Goal: Check status

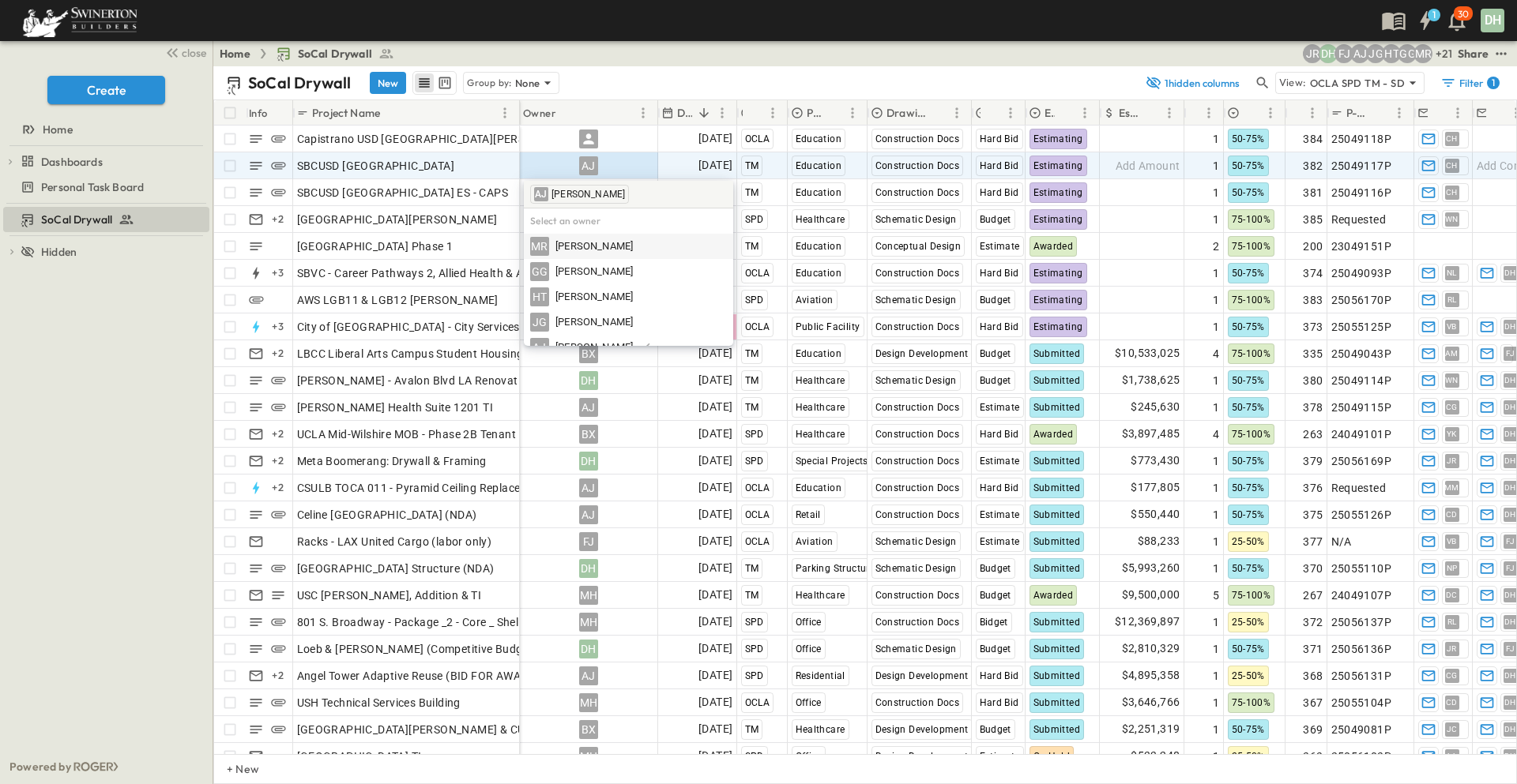
click at [191, 368] on div "SoCal Drywall To pick up a draggable item, press the space bar. While dragging,…" at bounding box center [106, 477] width 212 height 546
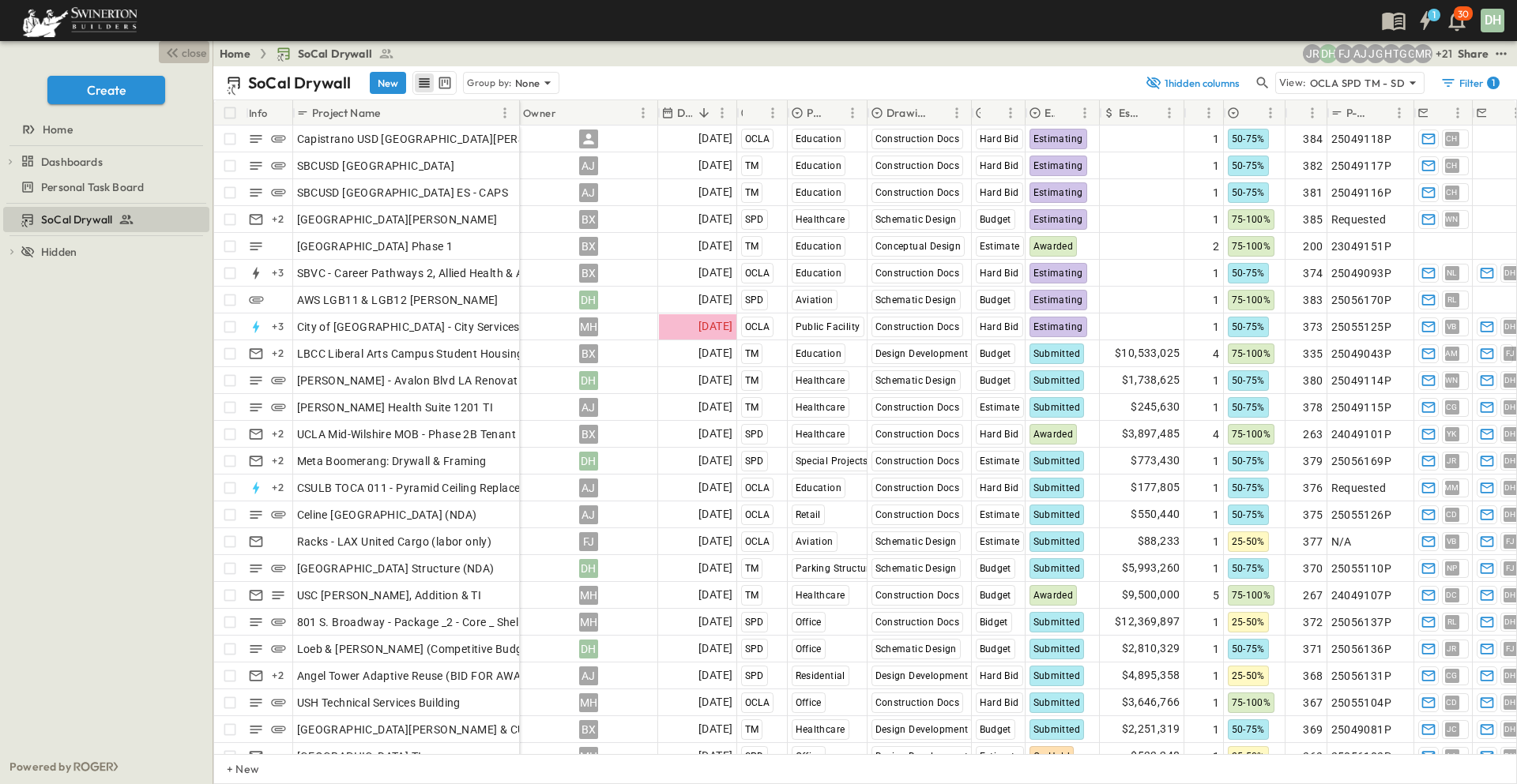
click at [186, 54] on span "close" at bounding box center [194, 53] width 24 height 16
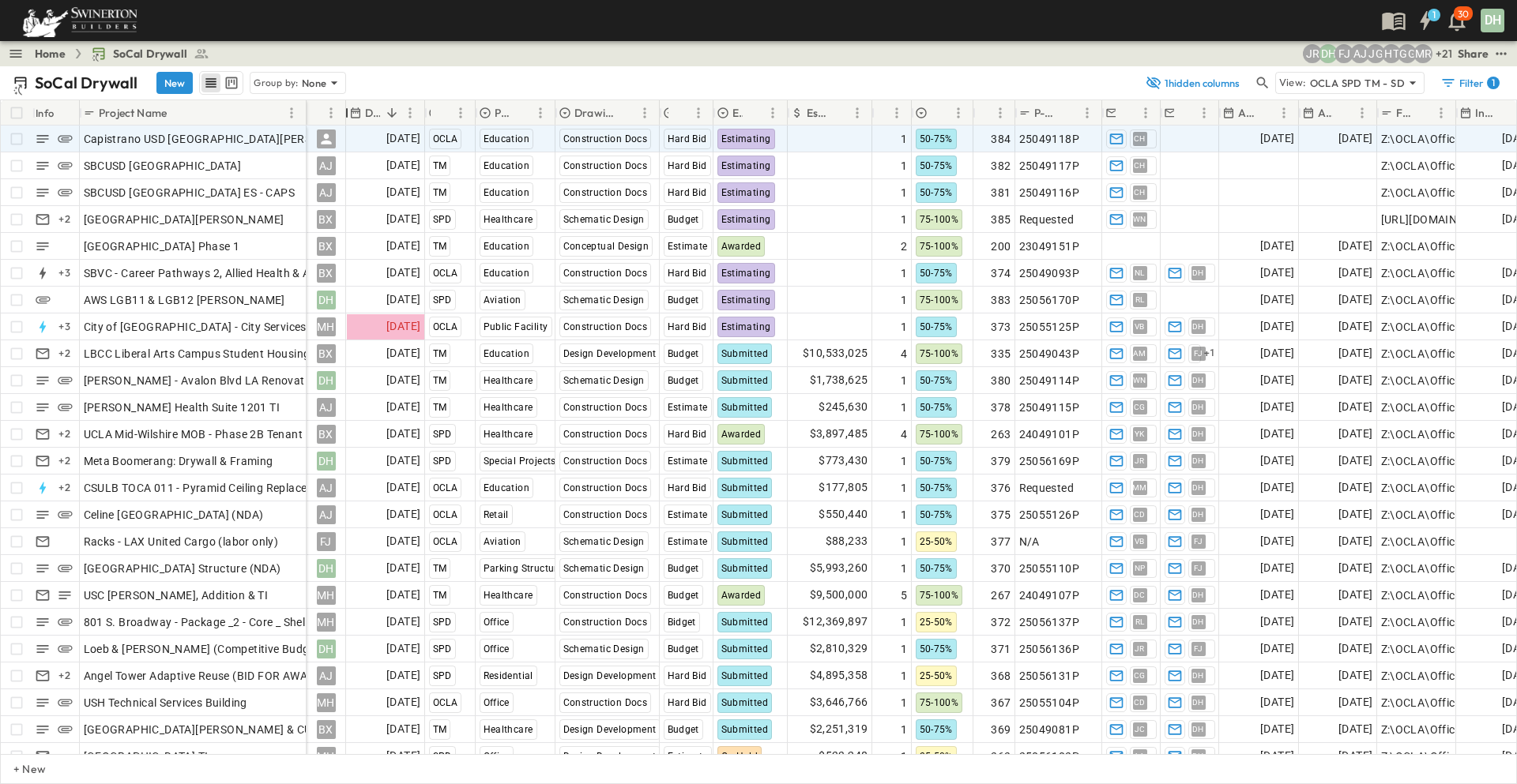
drag, startPoint x: 444, startPoint y: 110, endPoint x: 340, endPoint y: 128, distance: 105.5
click at [340, 128] on div "Info Project Name Owner Due Date Region Primary Market Drawing Status Estimate …" at bounding box center [758, 427] width 1515 height 654
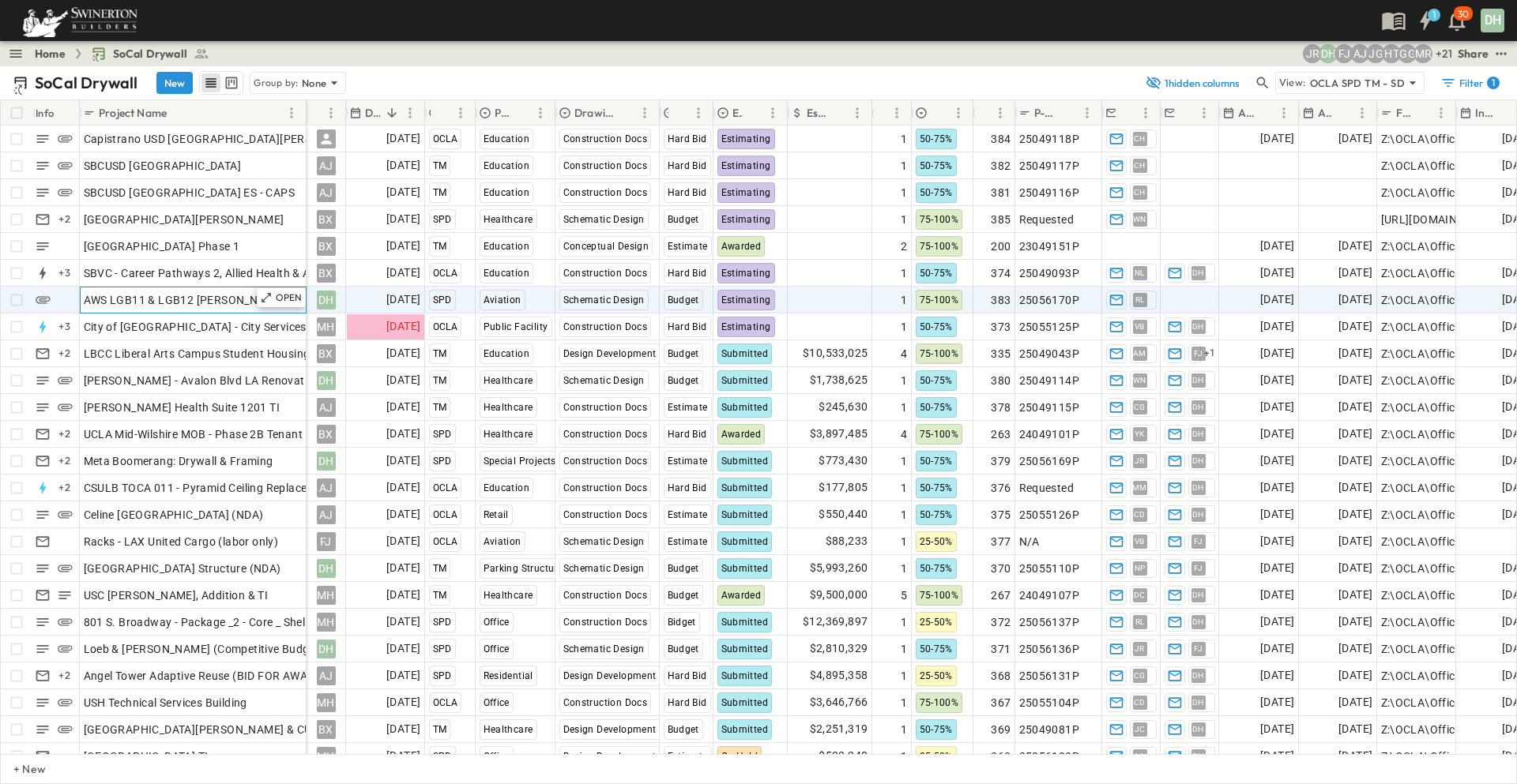
click at [228, 305] on span "AWS LGB11 & LGB12 [PERSON_NAME]" at bounding box center [184, 300] width 201 height 16
drag, startPoint x: 232, startPoint y: 301, endPoint x: 84, endPoint y: 309, distance: 148.2
click at [84, 309] on input "**********" at bounding box center [192, 299] width 225 height 19
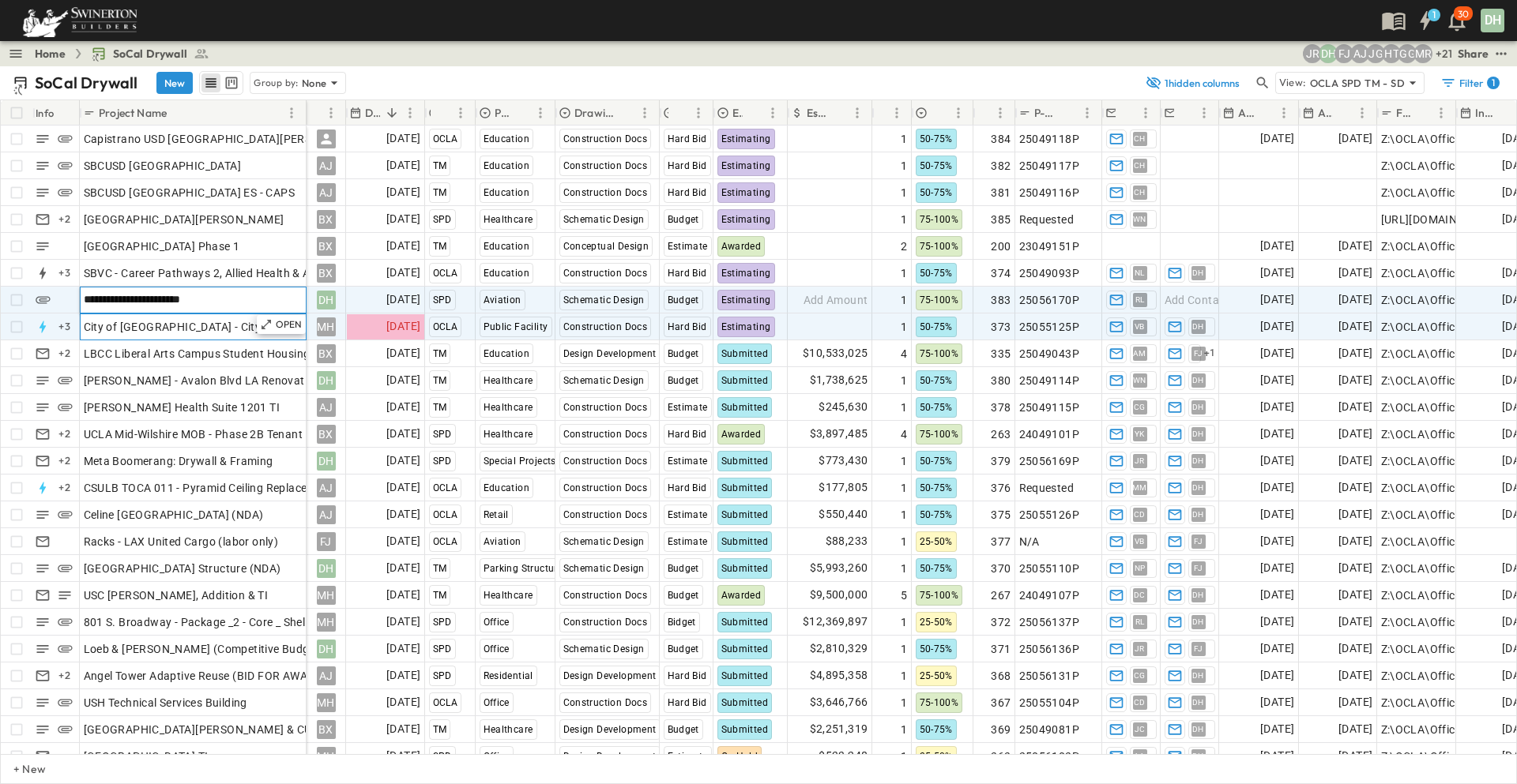
click at [241, 333] on span "City of [GEOGRAPHIC_DATA] - City Services Building" at bounding box center [217, 326] width 268 height 16
click at [229, 301] on div "AWS LGB11 & LGB12 [PERSON_NAME]" at bounding box center [193, 300] width 219 height 22
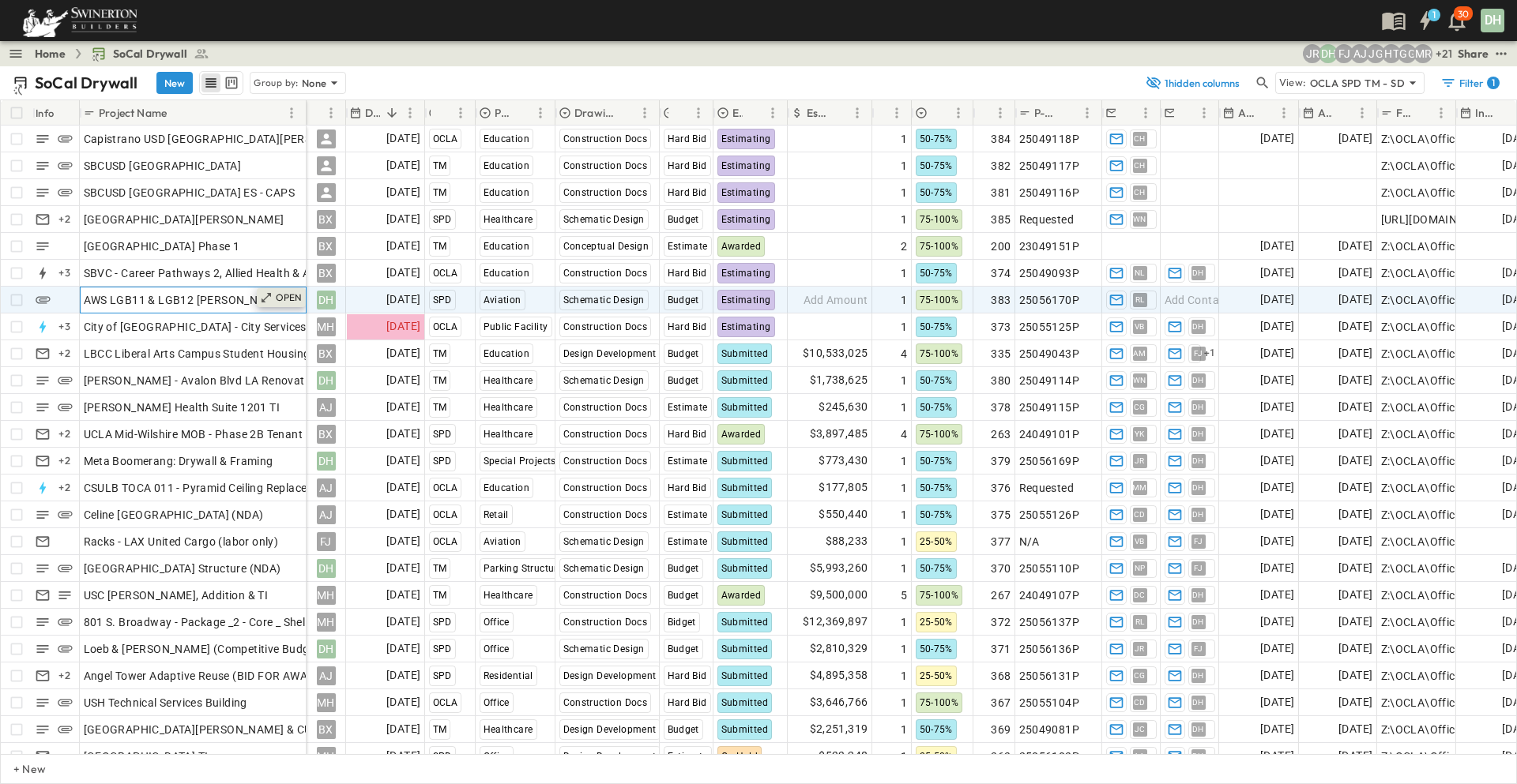
click at [288, 300] on p "OPEN" at bounding box center [289, 297] width 27 height 13
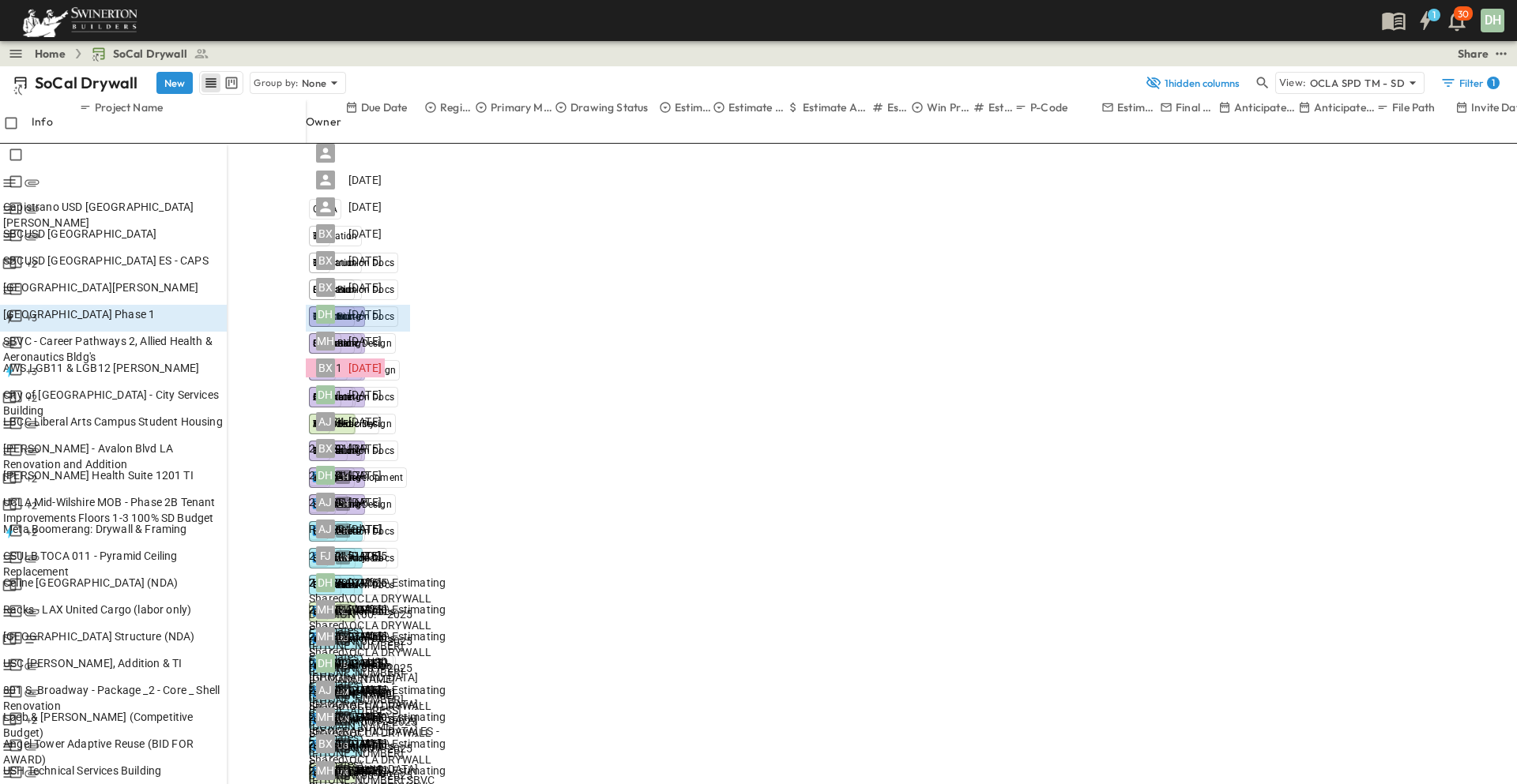
drag, startPoint x: 607, startPoint y: 402, endPoint x: 770, endPoint y: 408, distance: 163.1
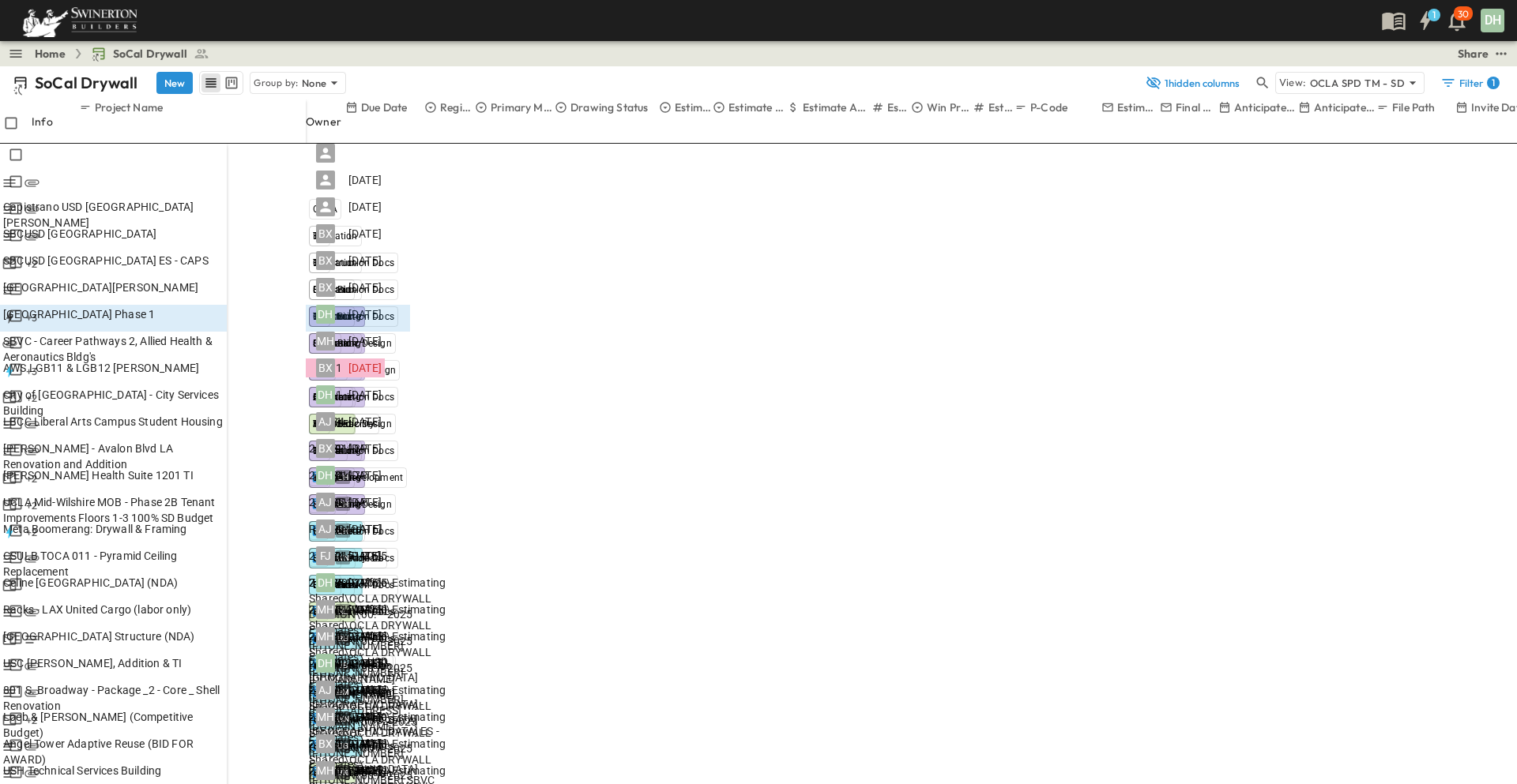
click at [848, 12] on div "1 30 DH" at bounding box center [757, 20] width 1514 height 41
